Goal: Find specific page/section: Find specific page/section

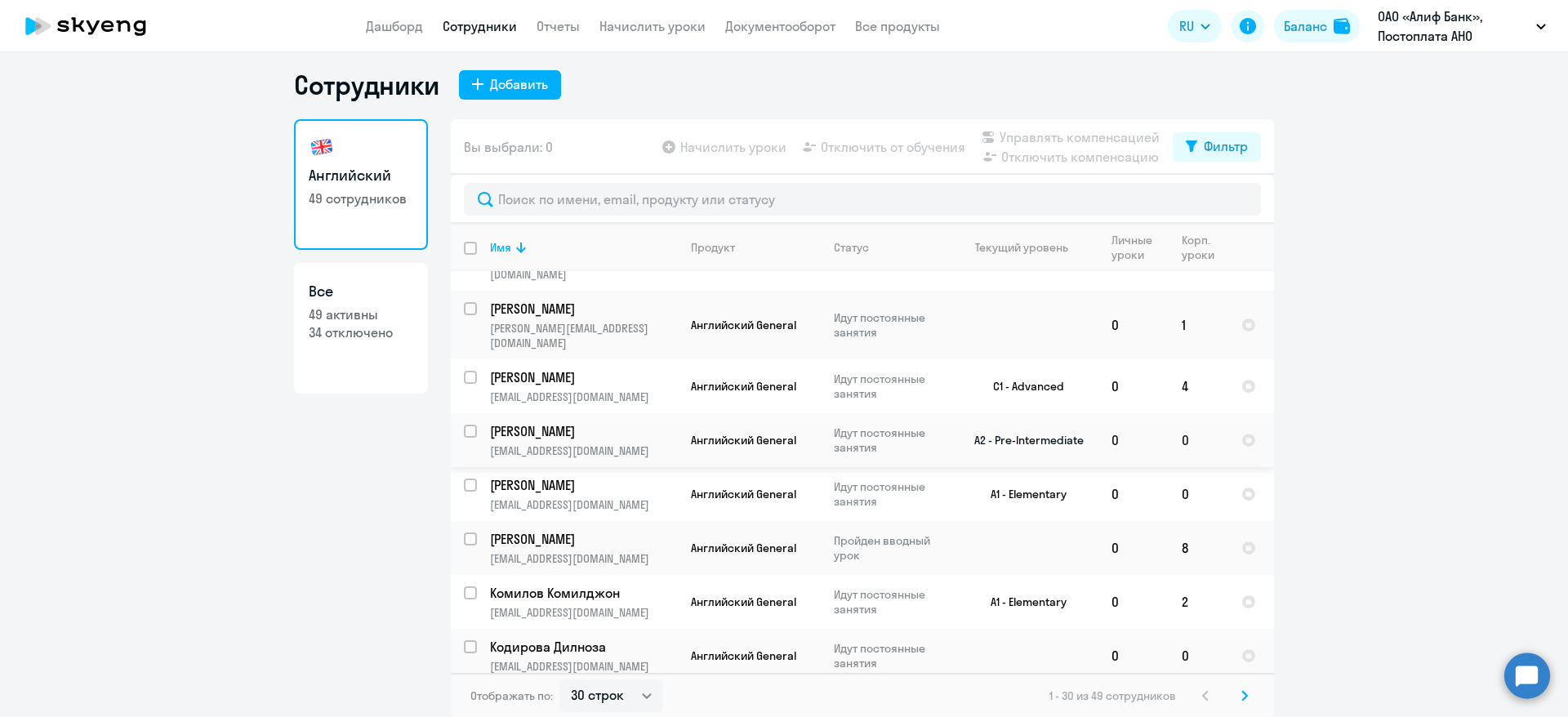
scroll to position [10, 0]
click at [601, 696] on select "30 строк 50 строк 100 строк" at bounding box center [611, 694] width 104 height 33
select select "50"
click at [559, 678] on select "30 строк 50 строк 100 строк" at bounding box center [611, 694] width 104 height 33
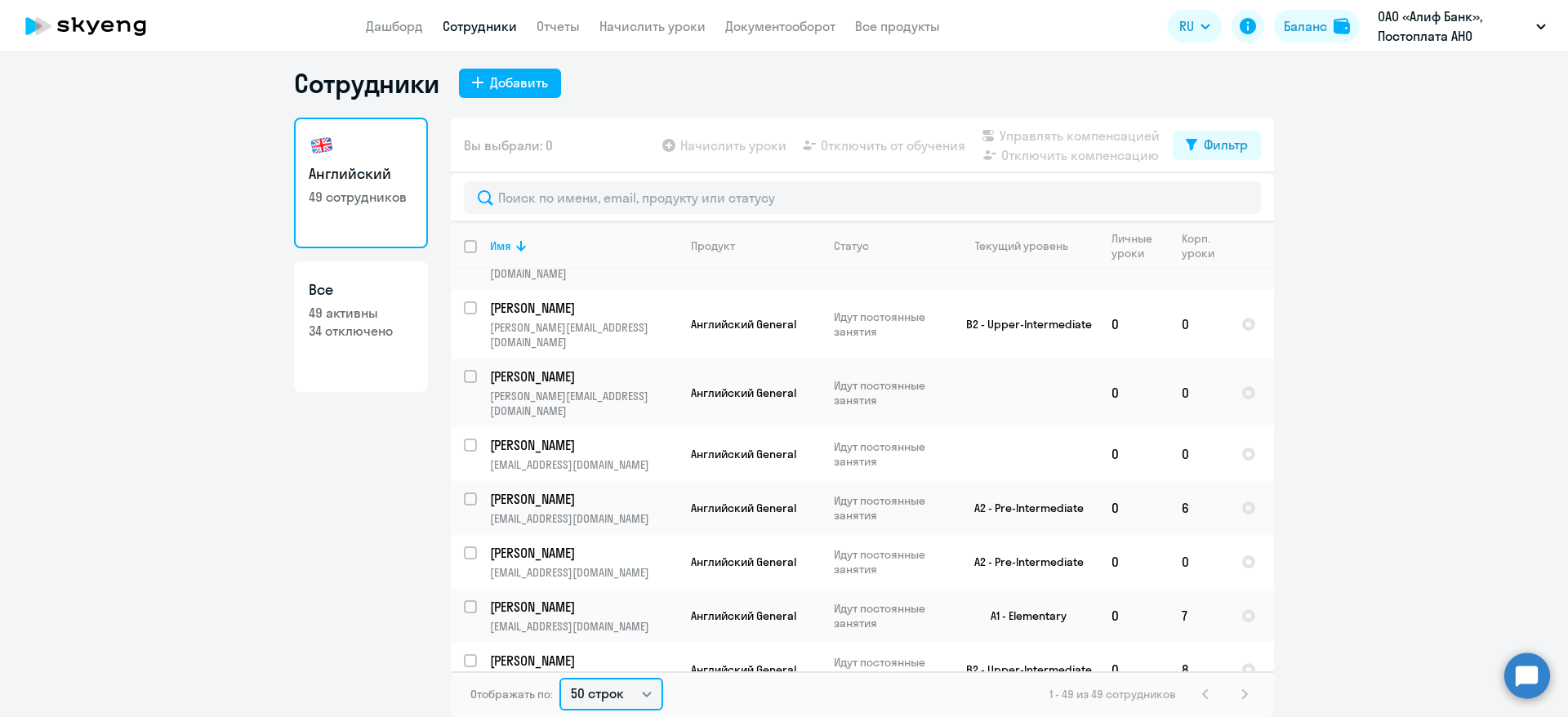
scroll to position [2363, 0]
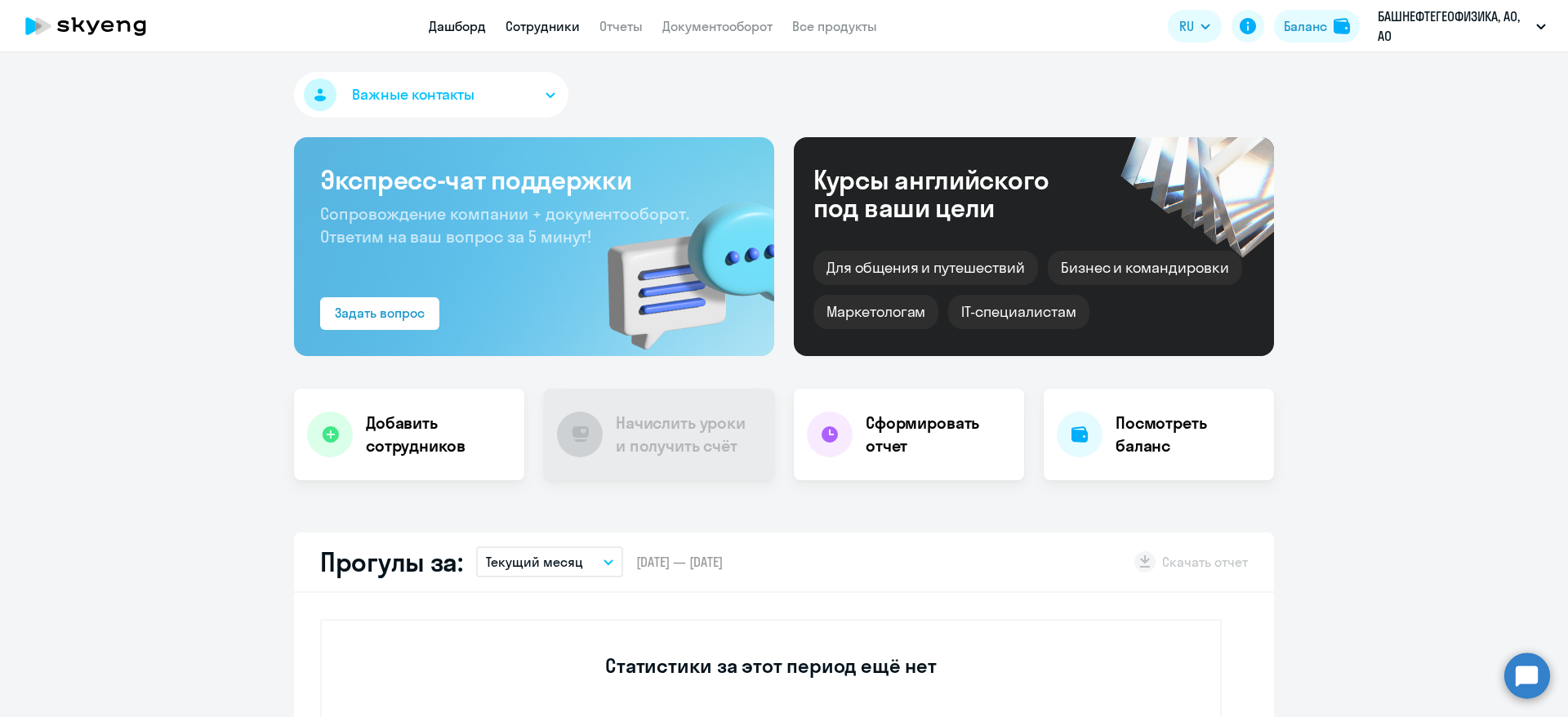
click at [562, 29] on link "Сотрудники" at bounding box center [542, 26] width 74 height 16
select select "30"
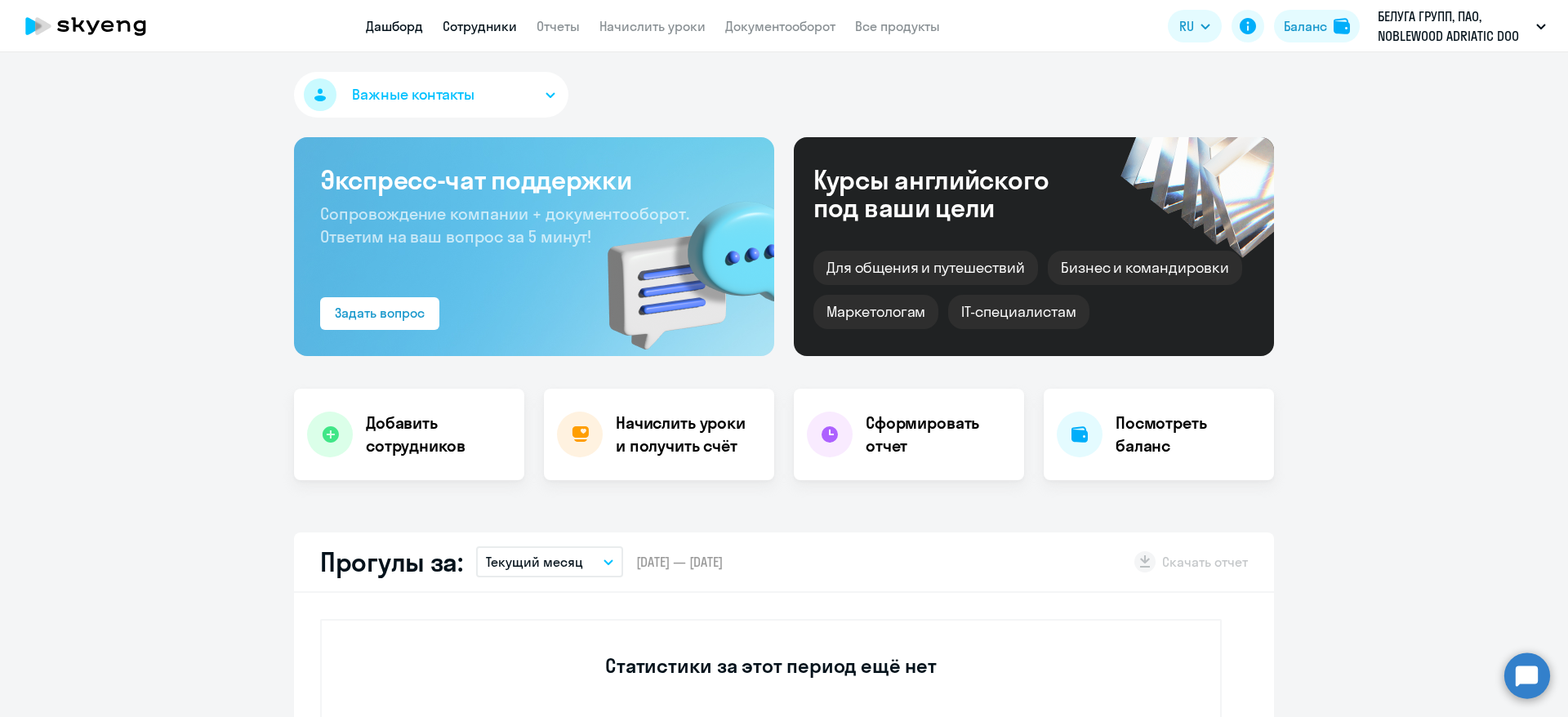
click at [491, 25] on link "Сотрудники" at bounding box center [480, 26] width 74 height 16
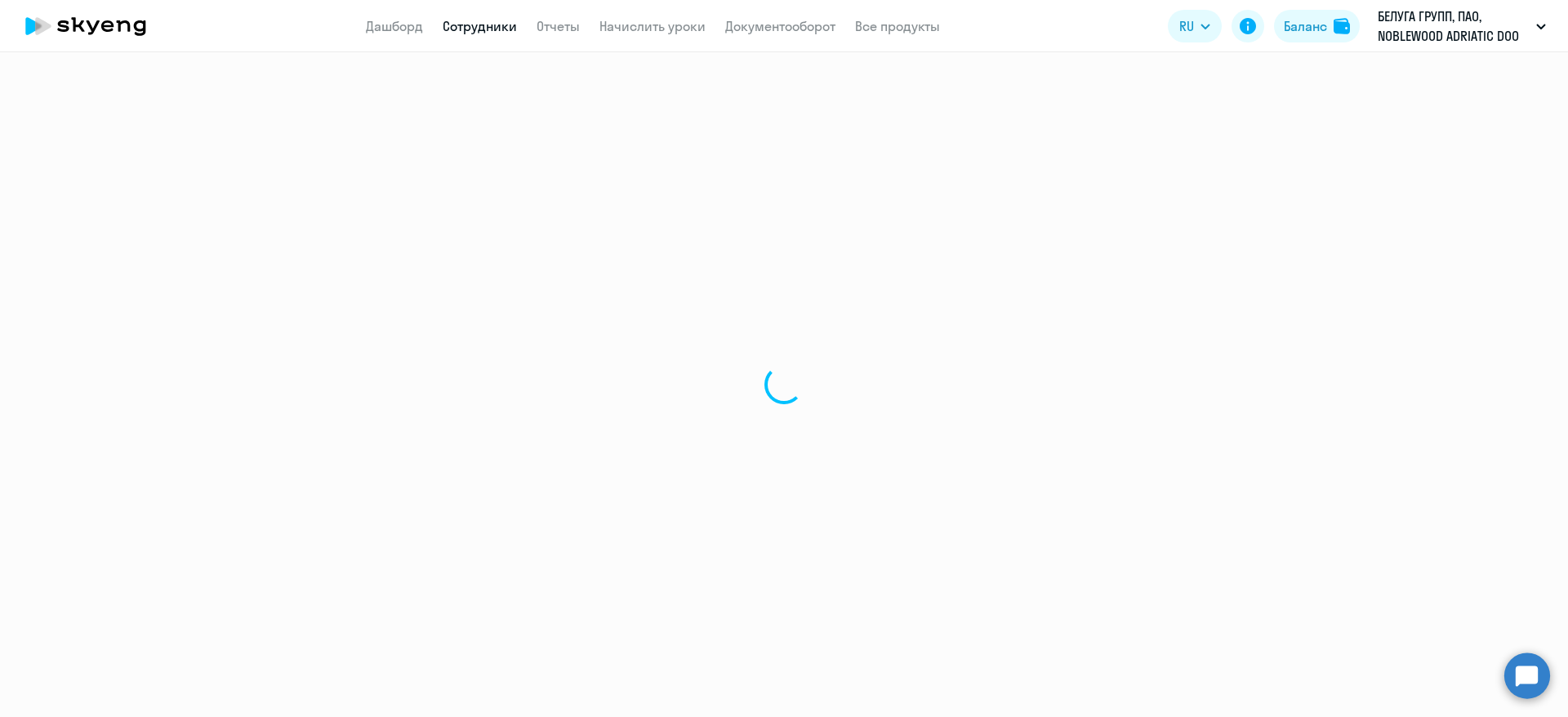
select select "30"
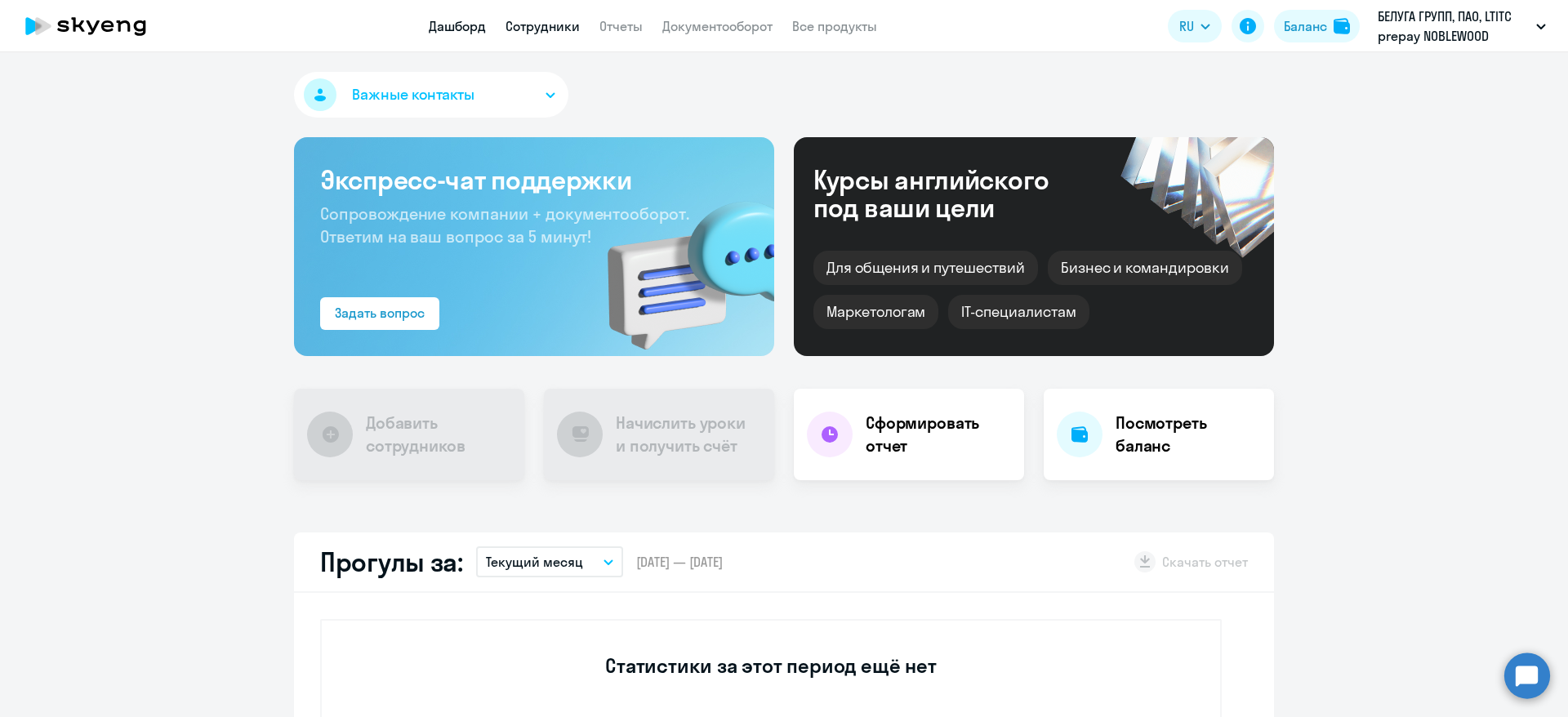
click at [524, 34] on link "Сотрудники" at bounding box center [542, 26] width 74 height 16
